Goal: Information Seeking & Learning: Learn about a topic

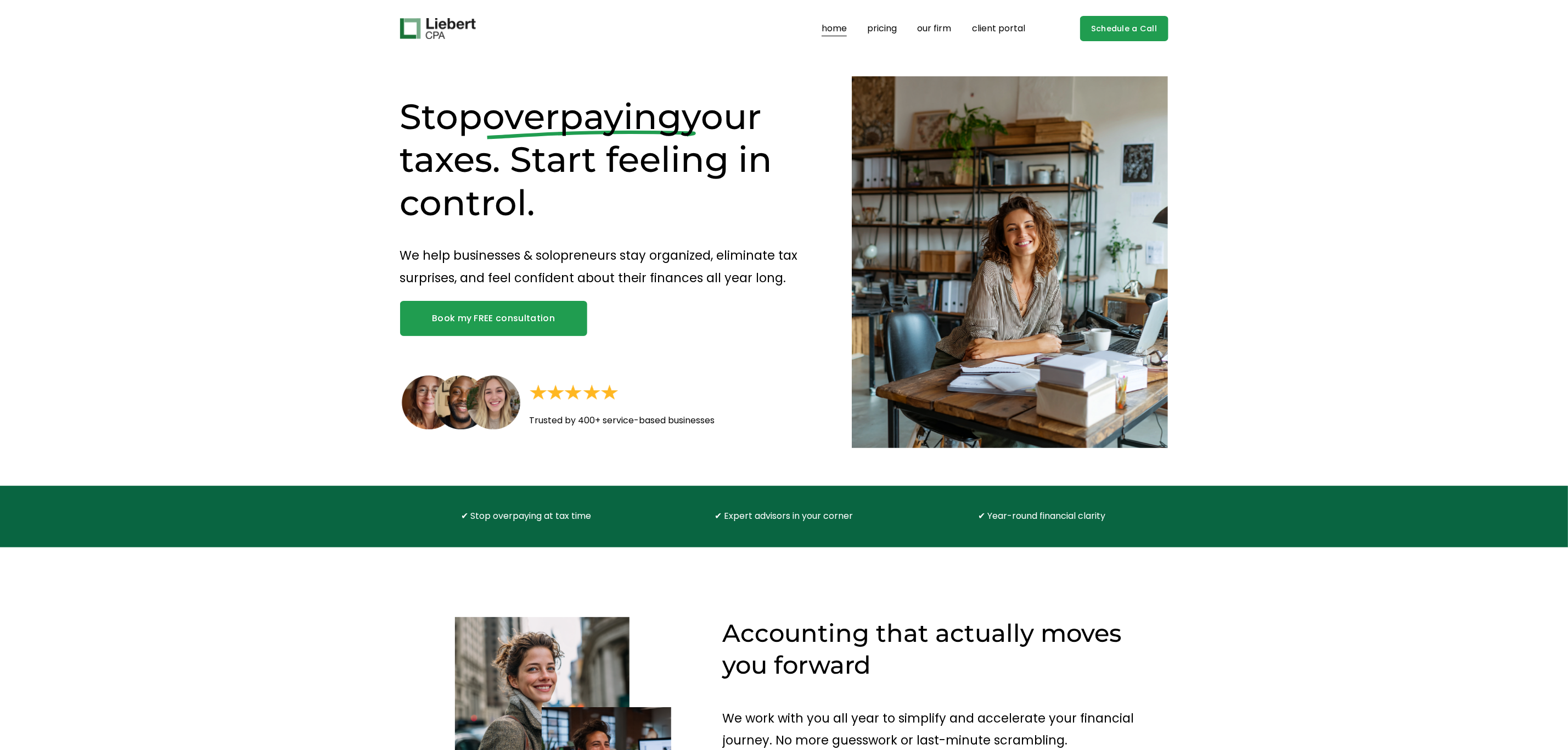
click at [428, 28] on img at bounding box center [438, 29] width 76 height 21
click at [886, 30] on link "pricing" at bounding box center [883, 29] width 30 height 18
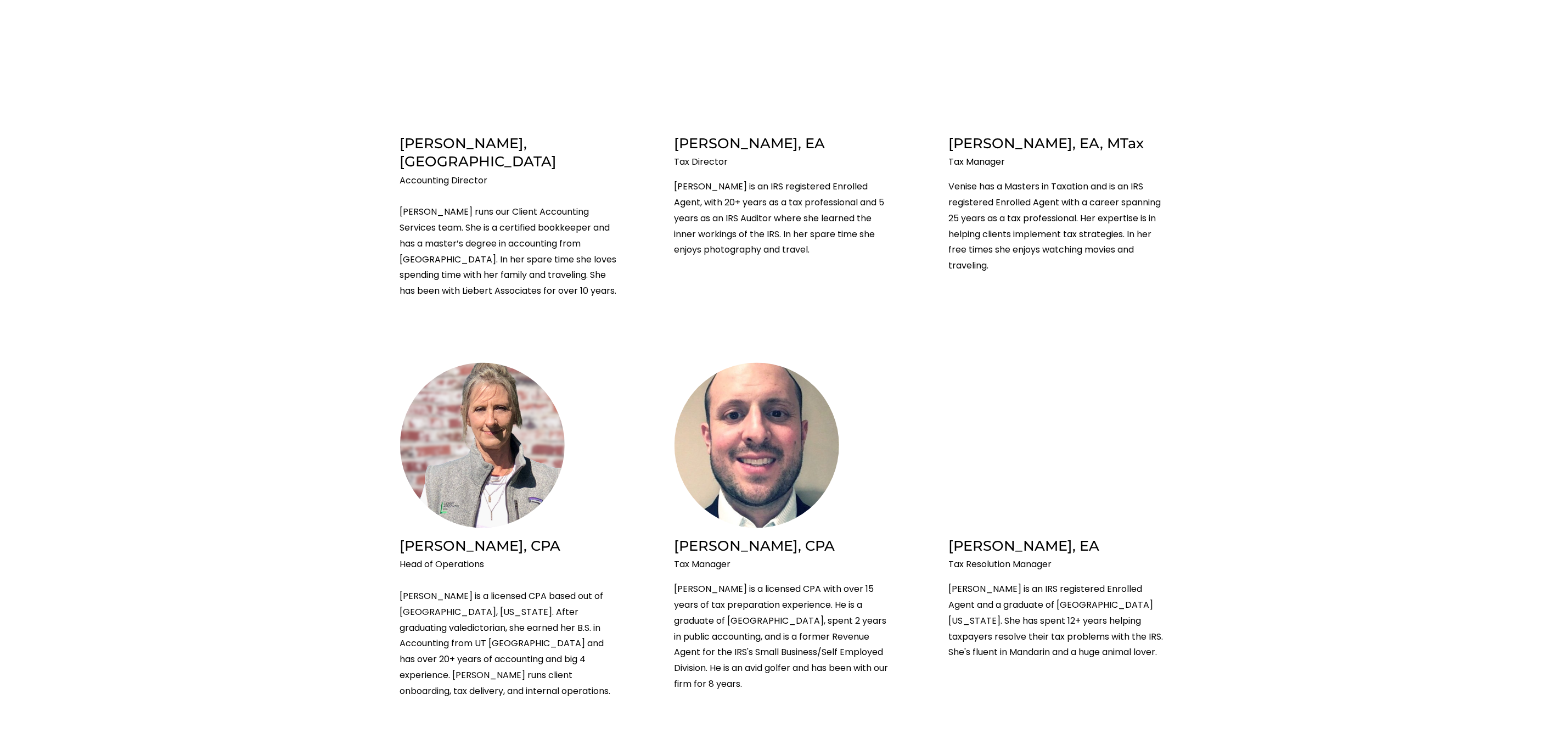
scroll to position [1142, 0]
